Goal: Transaction & Acquisition: Purchase product/service

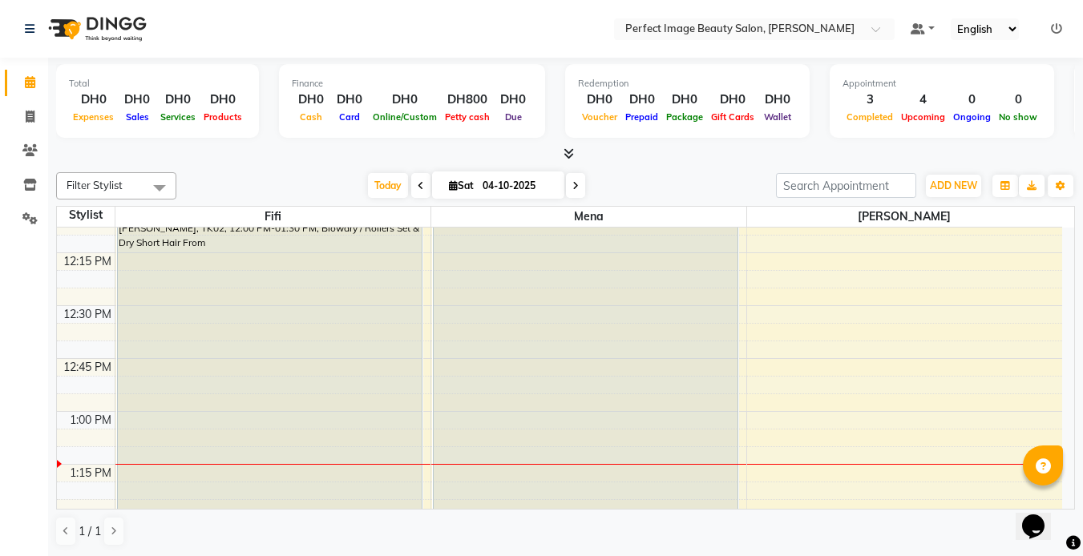
scroll to position [598, 0]
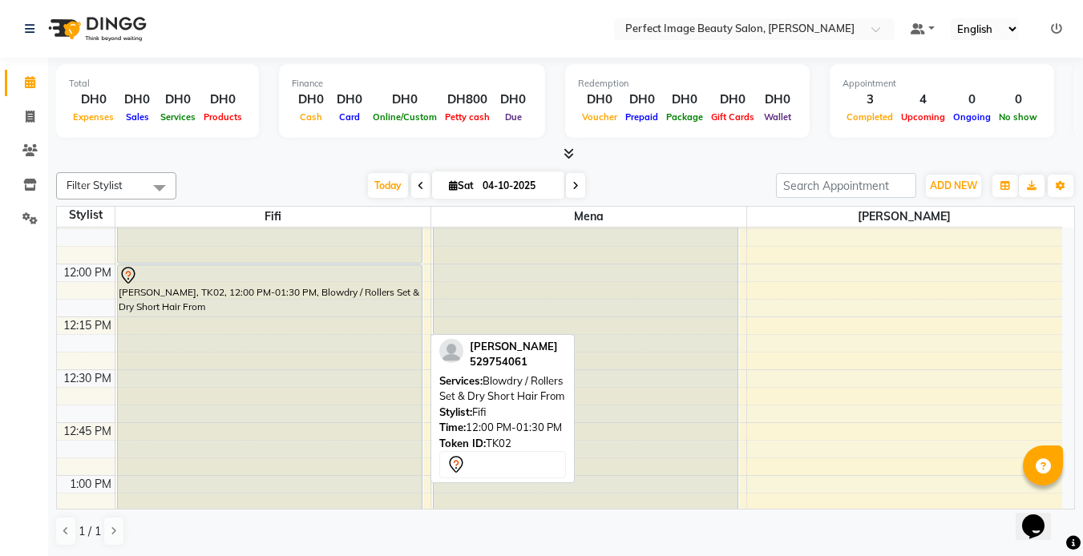
click at [390, 422] on div "[PERSON_NAME], TK02, 12:00 PM-01:30 PM, Blowdry / Rollers Set & Dry Short Hair …" at bounding box center [270, 422] width 304 height 315
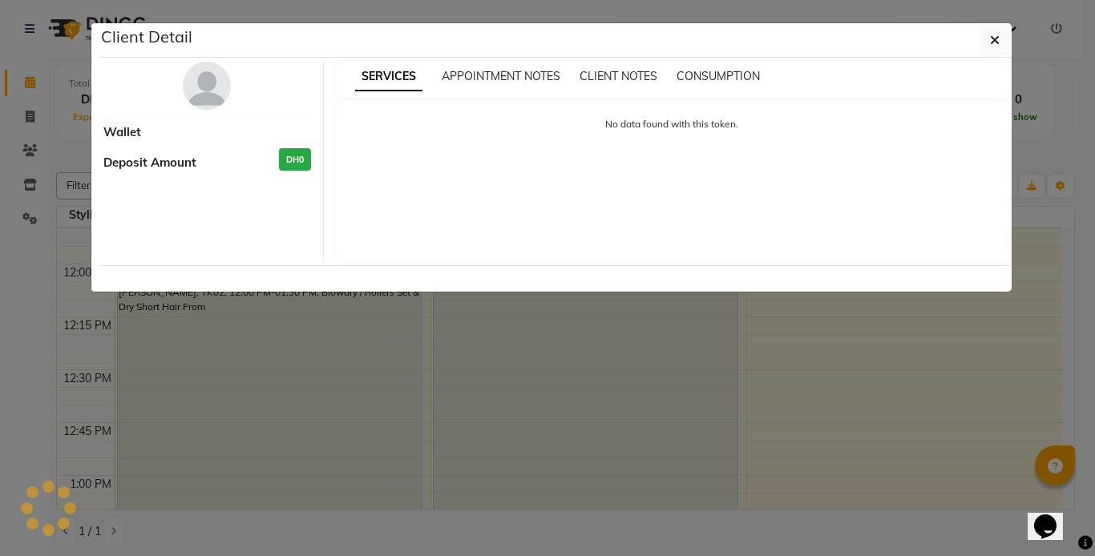
select select "7"
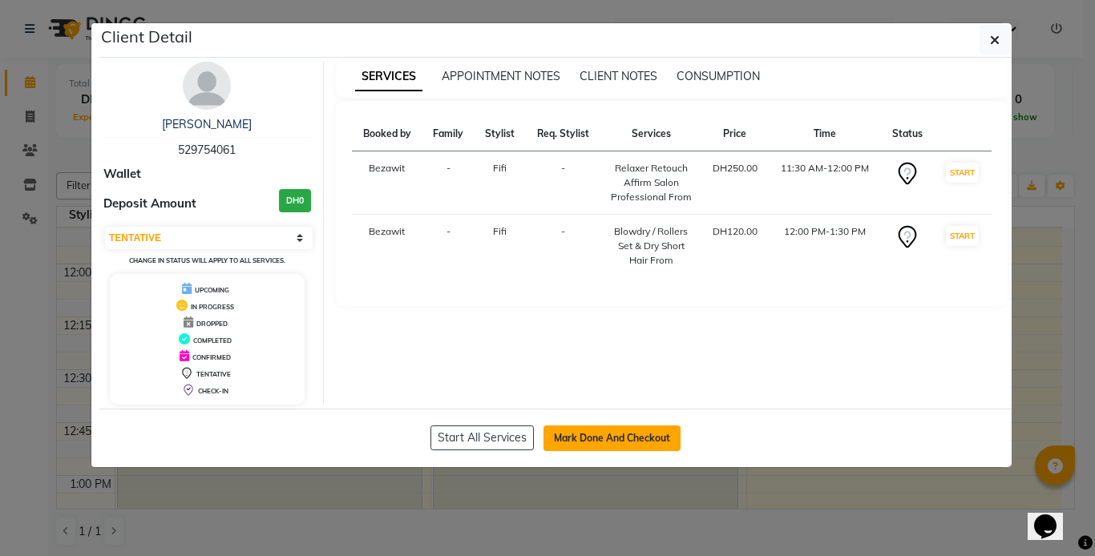
click at [627, 434] on button "Mark Done And Checkout" at bounding box center [611, 439] width 137 height 26
select select "service"
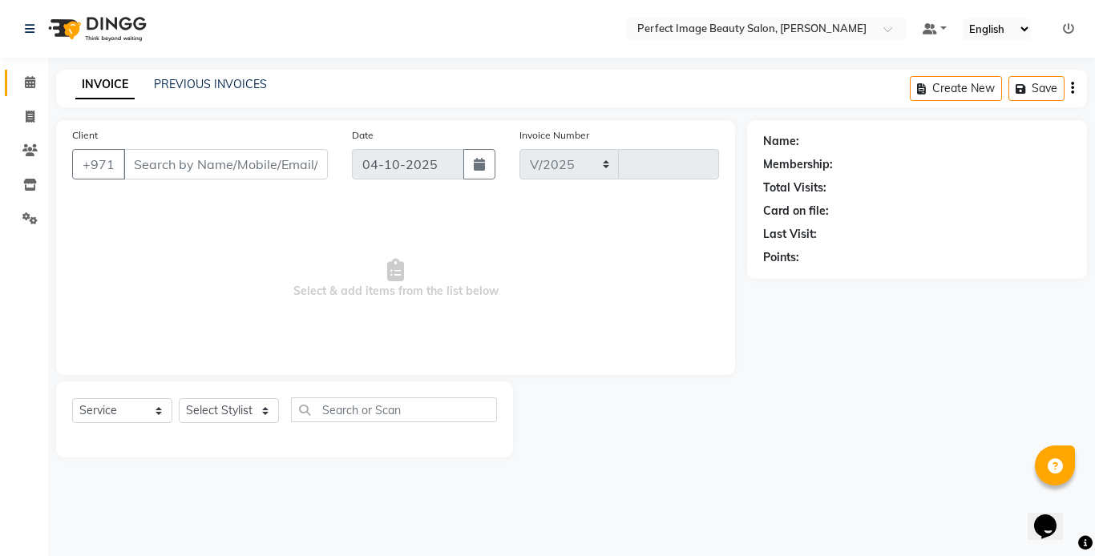
select select "8564"
type input "0381"
type input "52*****61"
select select "85053"
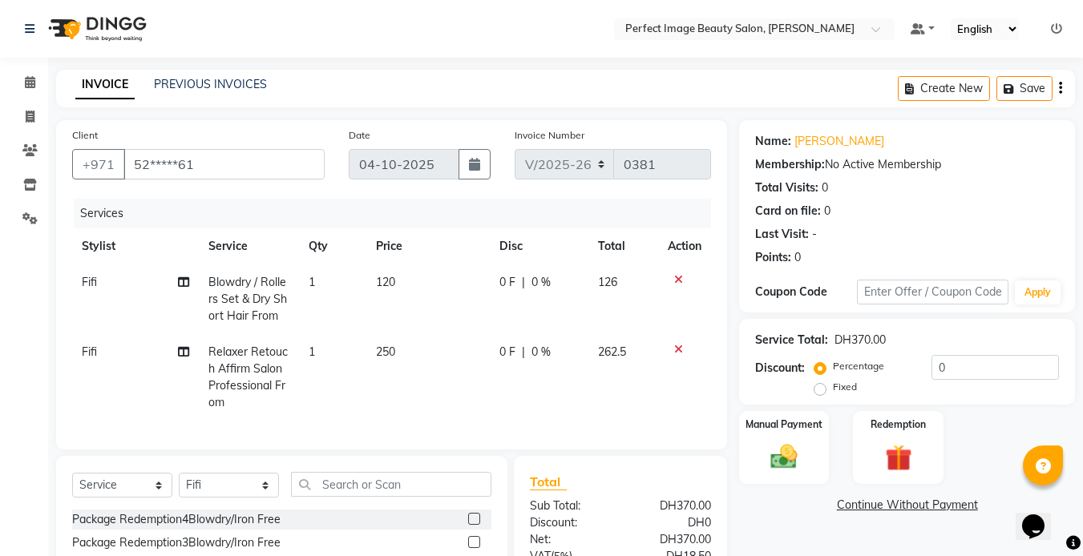
click at [398, 343] on td "250" at bounding box center [428, 377] width 124 height 87
select select "85053"
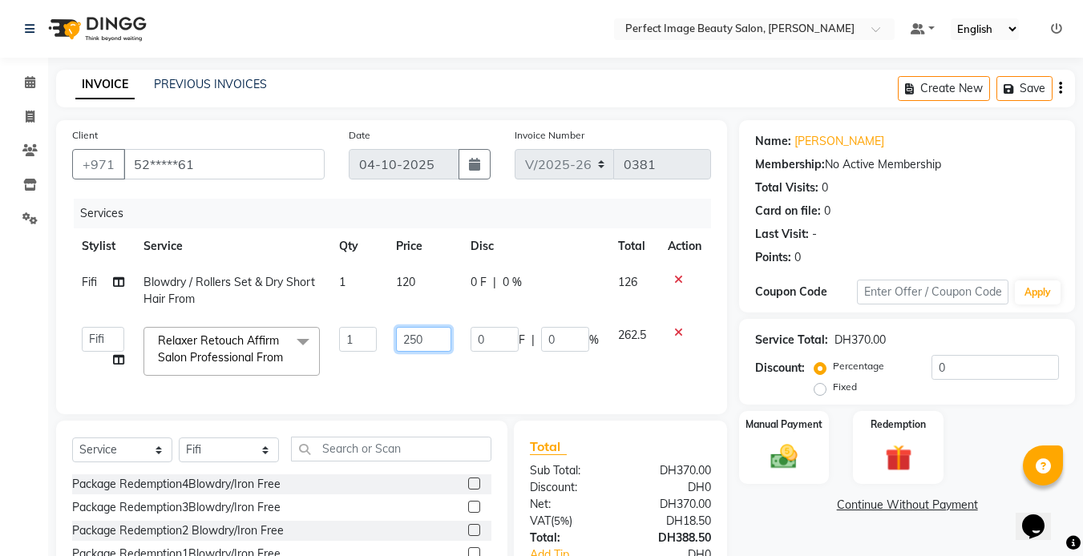
click at [431, 340] on input "250" at bounding box center [423, 339] width 55 height 25
type input "2"
type input "300"
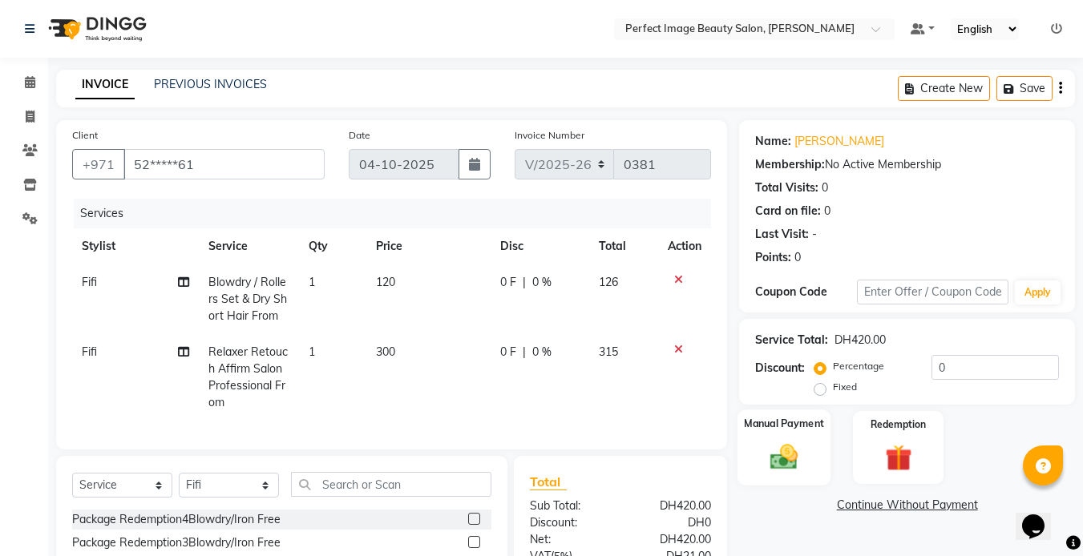
click at [810, 463] on div "Manual Payment" at bounding box center [784, 447] width 94 height 76
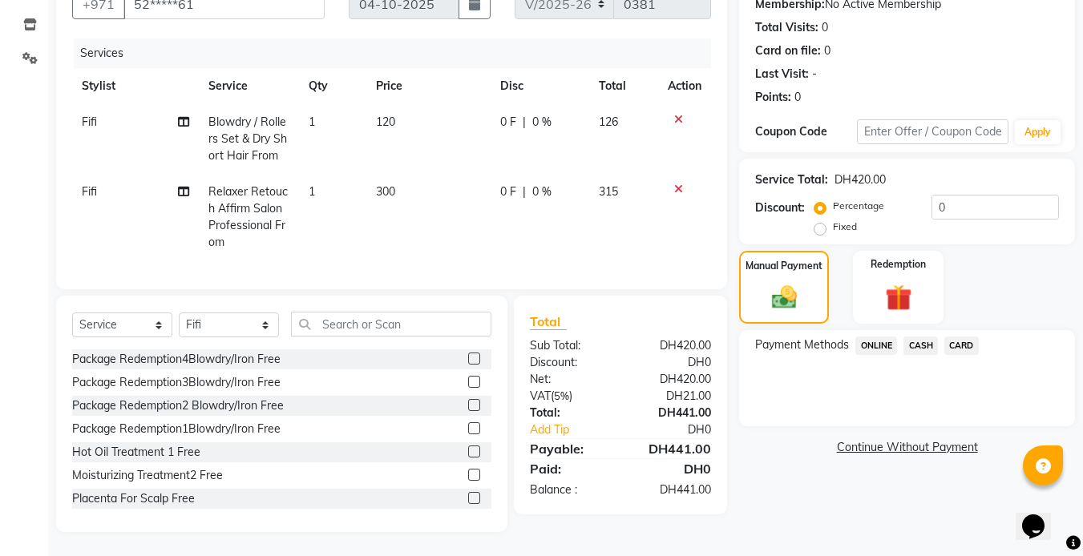
scroll to position [171, 0]
click at [957, 337] on span "CARD" at bounding box center [961, 346] width 34 height 18
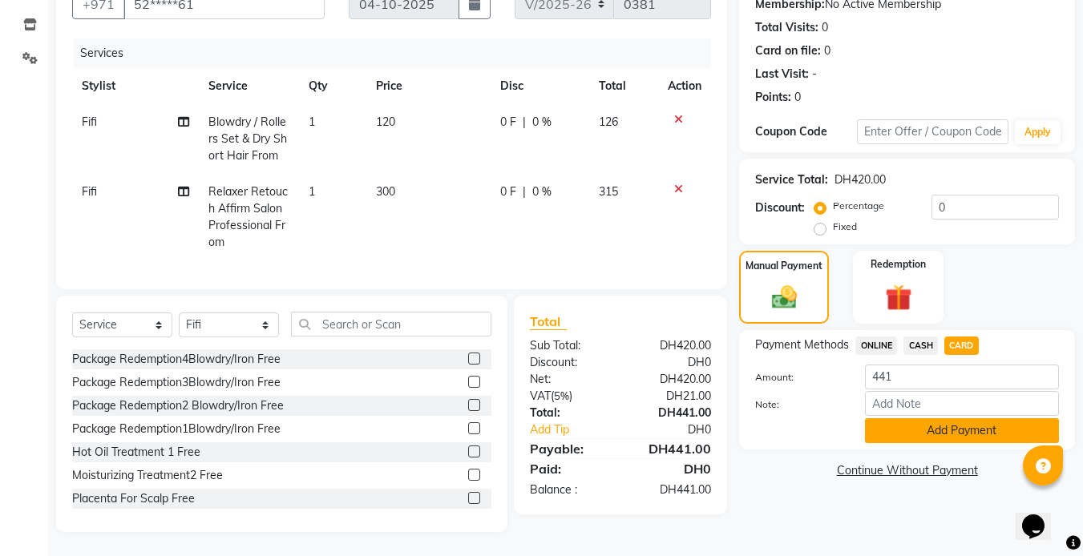
click at [958, 426] on button "Add Payment" at bounding box center [962, 430] width 194 height 25
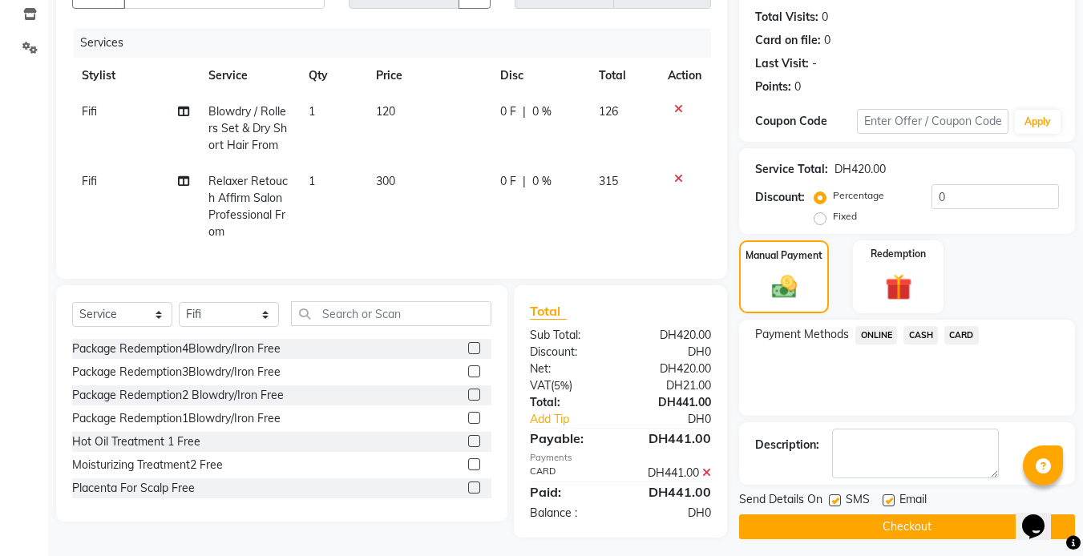
click at [897, 531] on button "Checkout" at bounding box center [907, 526] width 336 height 25
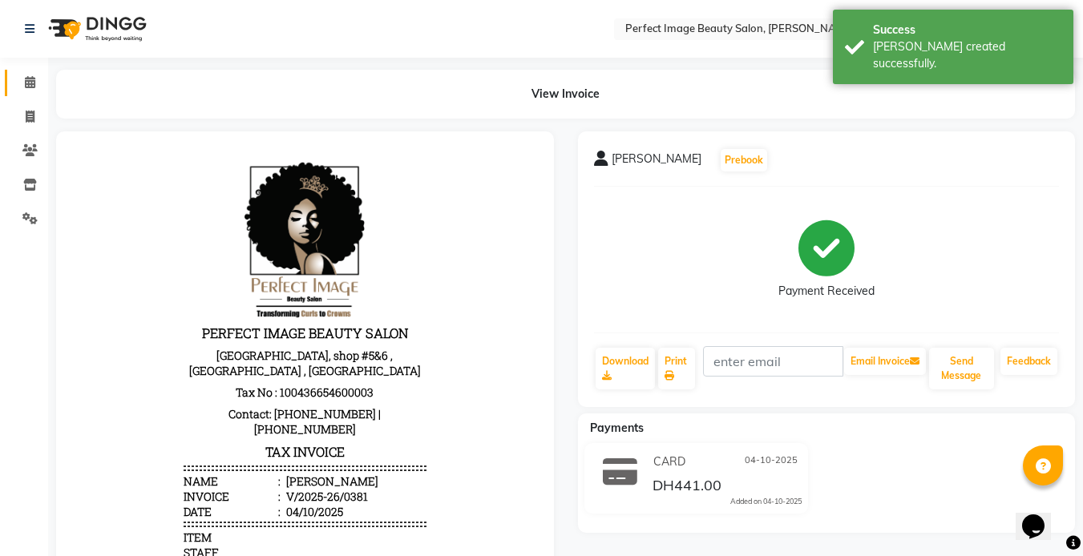
click at [10, 81] on link "Calendar" at bounding box center [24, 83] width 38 height 26
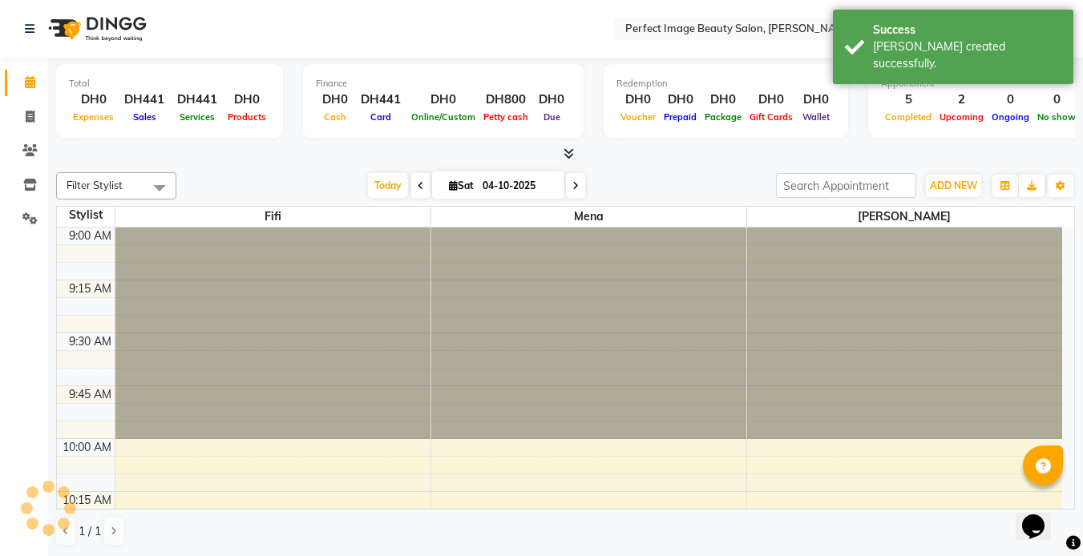
scroll to position [847, 0]
